Goal: Task Accomplishment & Management: Manage account settings

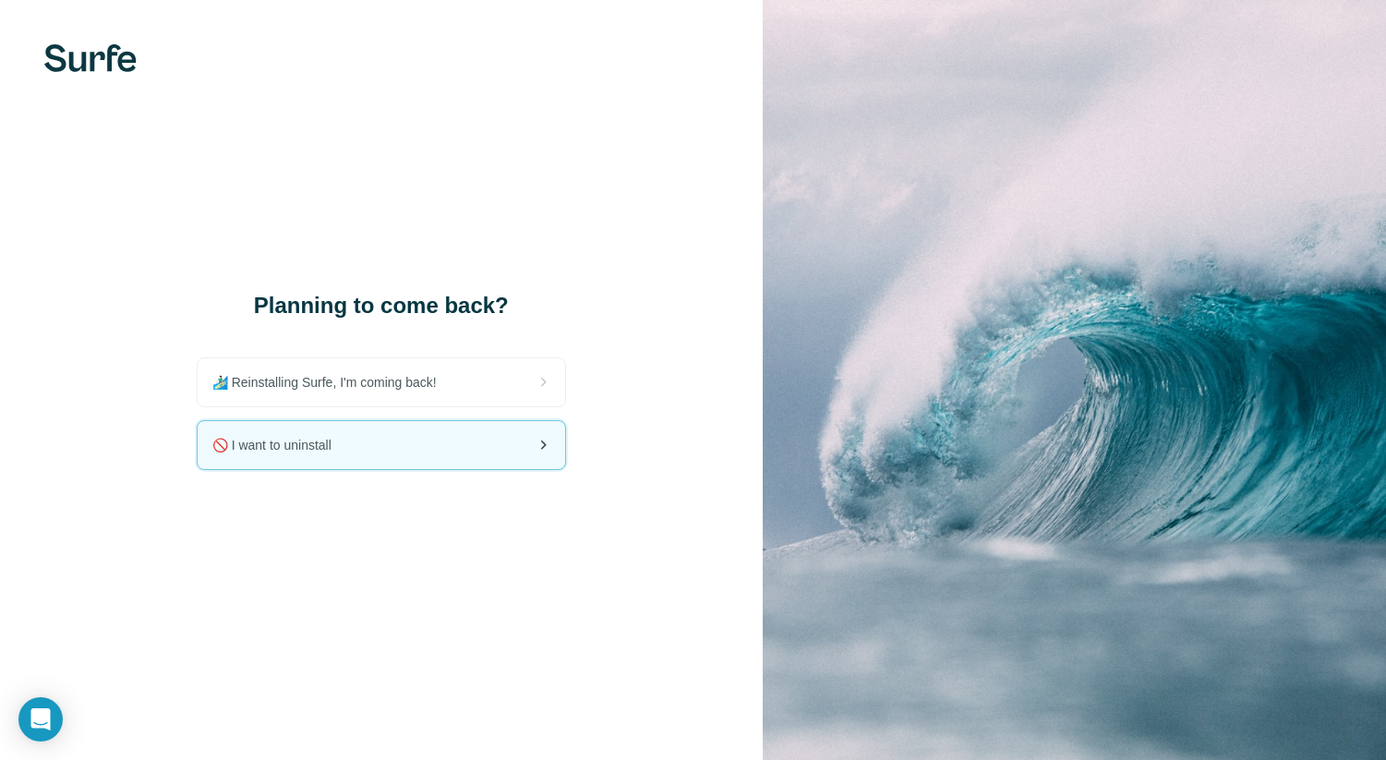
click at [506, 438] on div "🚫 I want to uninstall" at bounding box center [382, 445] width 368 height 48
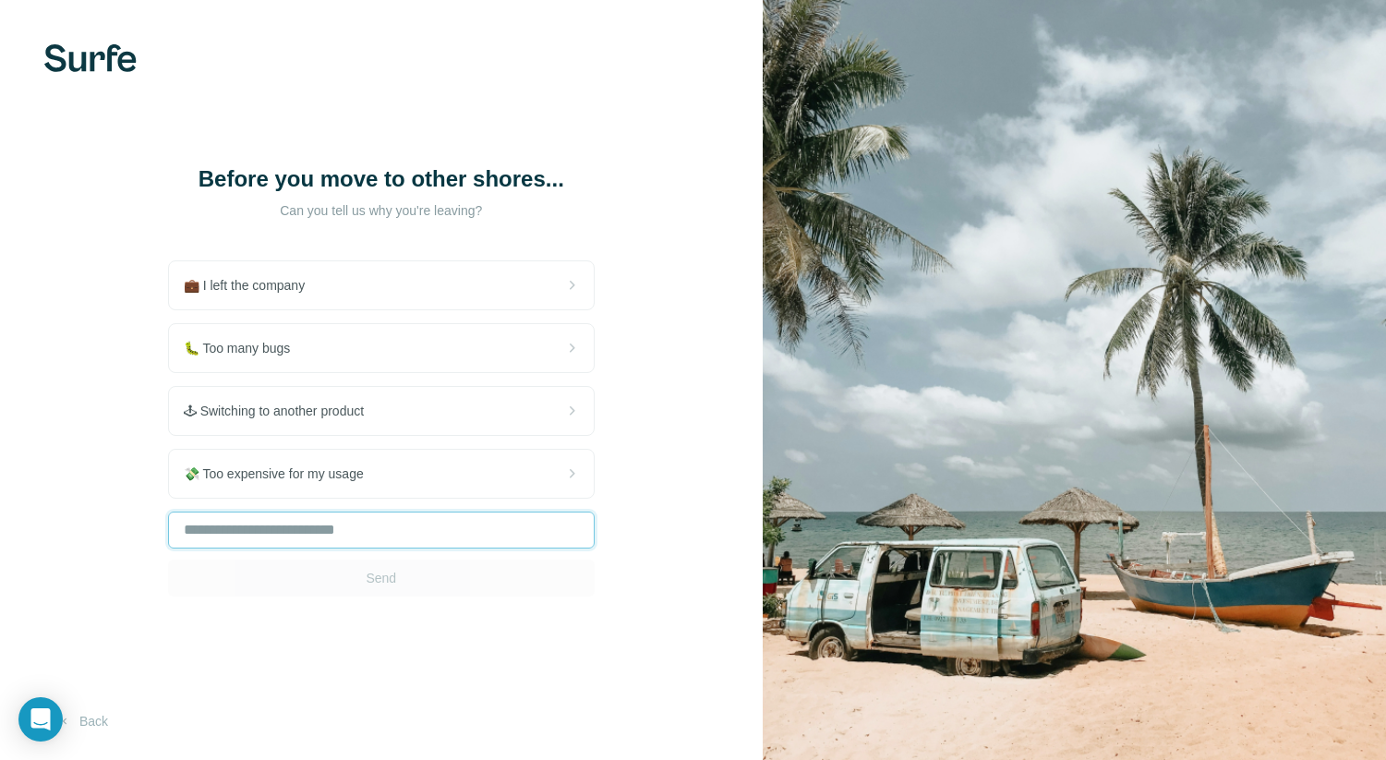
click at [490, 522] on input "text" at bounding box center [381, 530] width 427 height 37
type input "**********"
click at [517, 572] on button "Send" at bounding box center [381, 578] width 427 height 37
